Goal: Task Accomplishment & Management: Complete application form

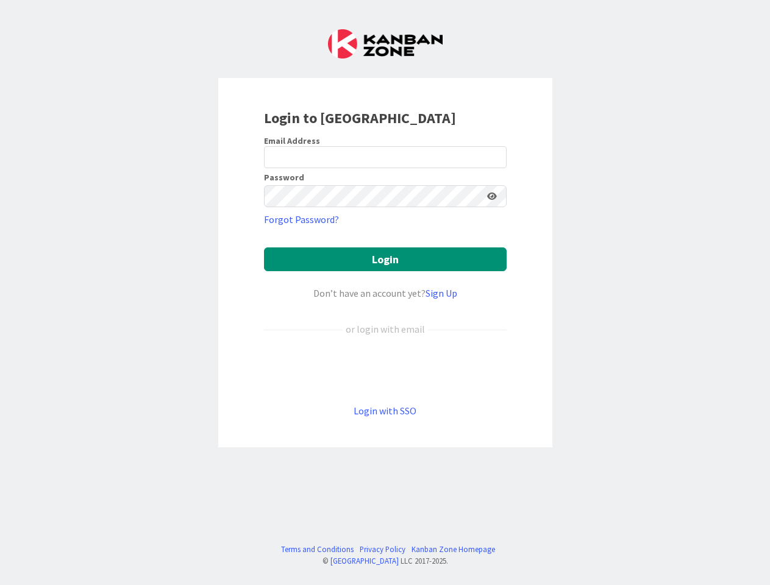
click at [385, 293] on div "Don’t have an account yet? Sign Up" at bounding box center [385, 293] width 243 height 15
click at [492, 196] on icon at bounding box center [492, 196] width 10 height 9
click at [385, 259] on button "Login" at bounding box center [385, 260] width 243 height 24
